Goal: Book appointment/travel/reservation

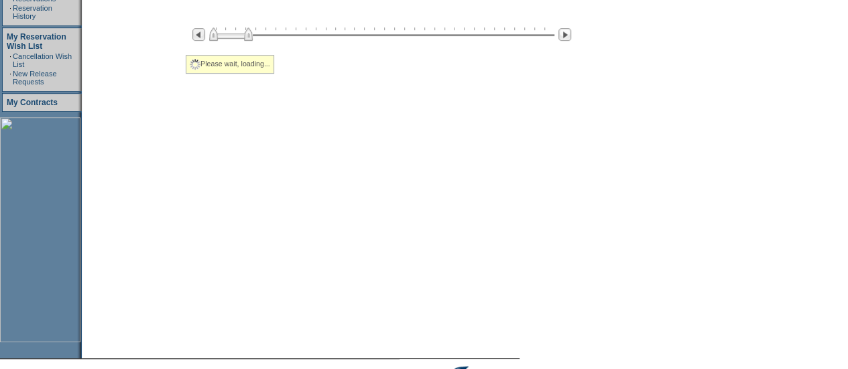
select select "Metropolitan"
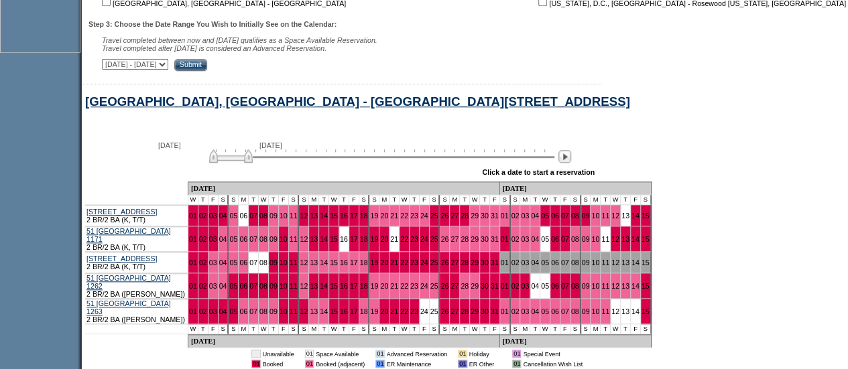
scroll to position [598, 0]
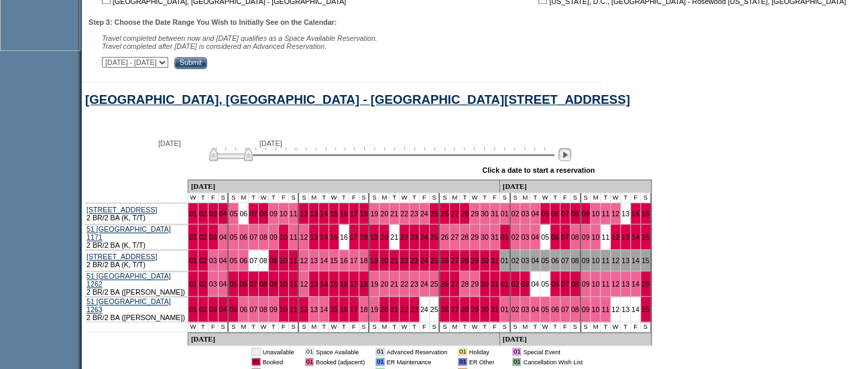
click at [571, 157] on img at bounding box center [564, 154] width 13 height 13
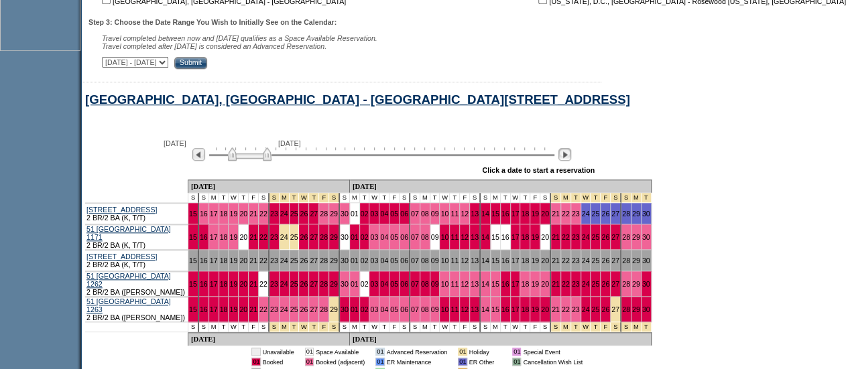
click at [571, 157] on img at bounding box center [564, 154] width 13 height 13
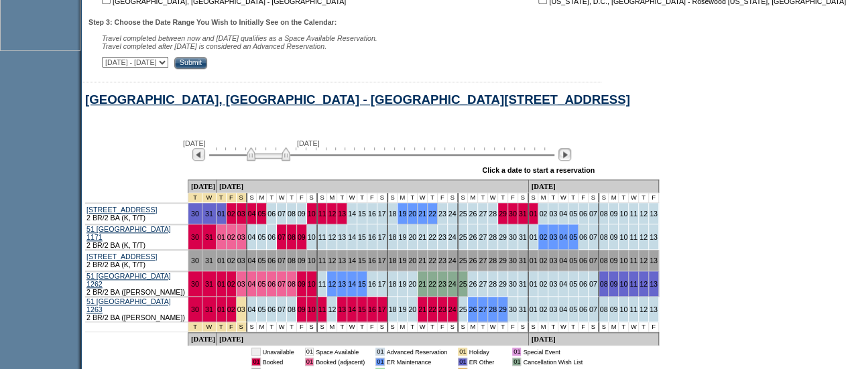
click at [571, 157] on img at bounding box center [564, 154] width 13 height 13
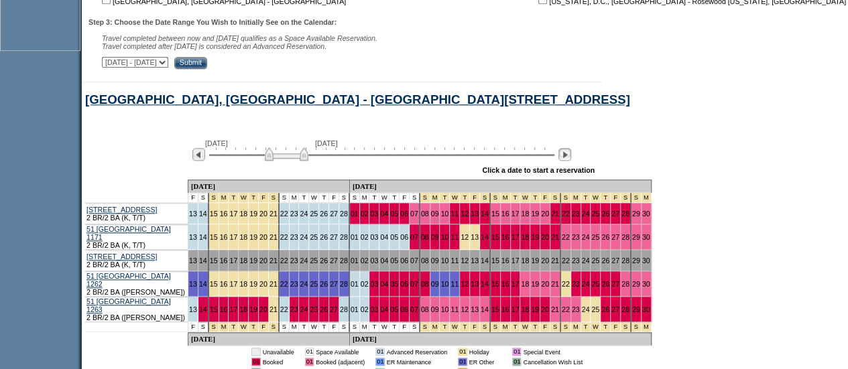
click at [571, 157] on img at bounding box center [564, 154] width 13 height 13
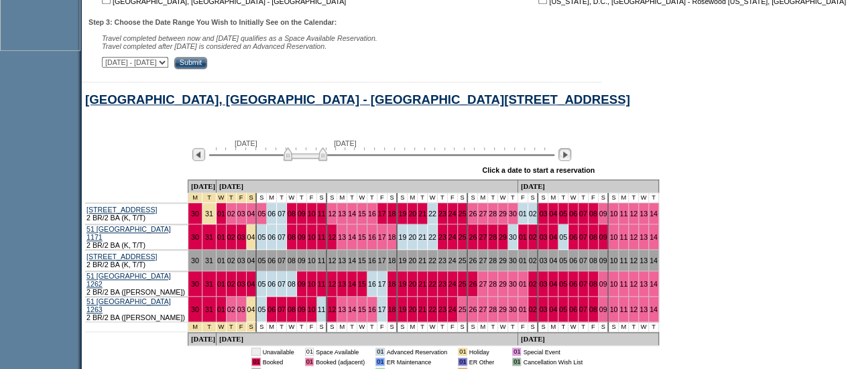
click at [571, 159] on img at bounding box center [564, 154] width 13 height 13
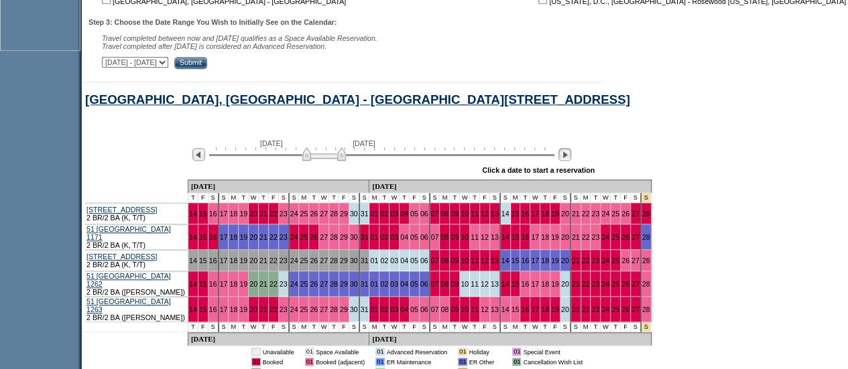
click at [571, 159] on img at bounding box center [564, 154] width 13 height 13
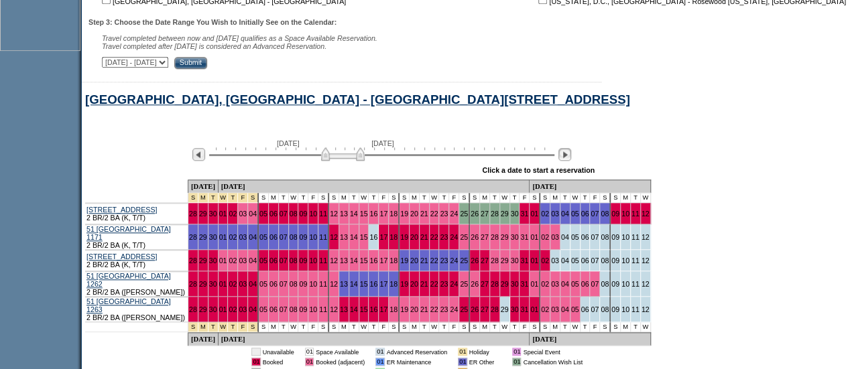
click at [571, 159] on img at bounding box center [564, 154] width 13 height 13
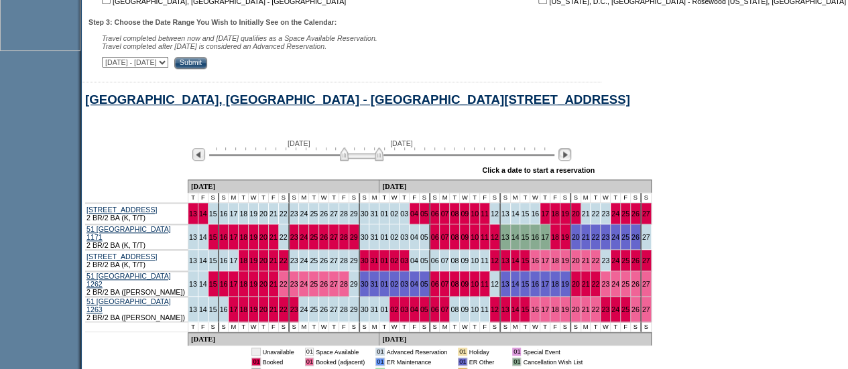
click at [571, 159] on img at bounding box center [564, 154] width 13 height 13
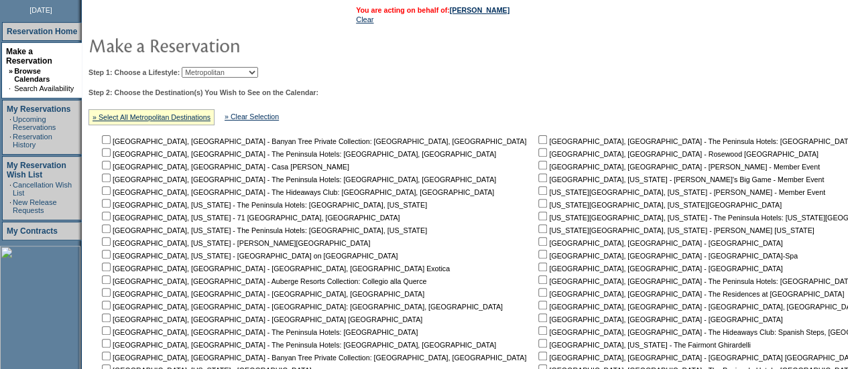
scroll to position [173, 0]
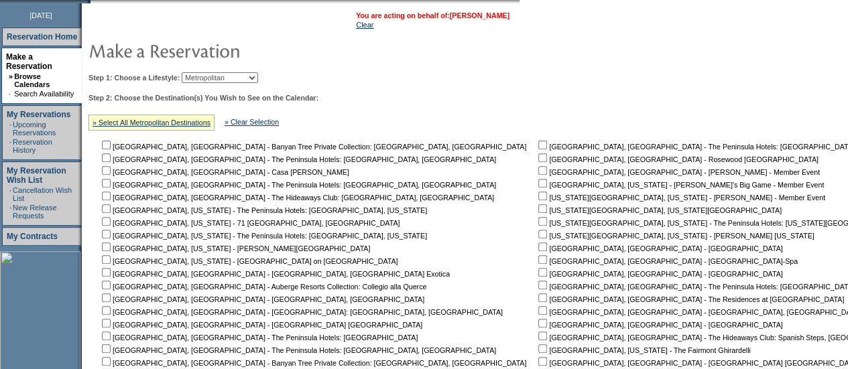
click at [485, 14] on link "[PERSON_NAME]" at bounding box center [480, 15] width 60 height 8
